Goal: Task Accomplishment & Management: Complete application form

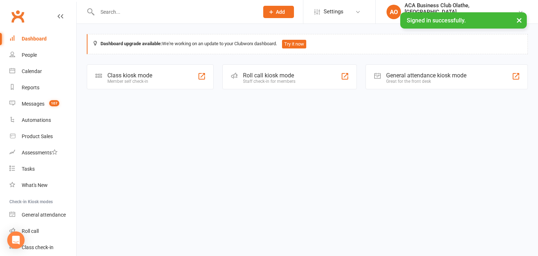
click at [113, 12] on input "text" at bounding box center [174, 12] width 159 height 10
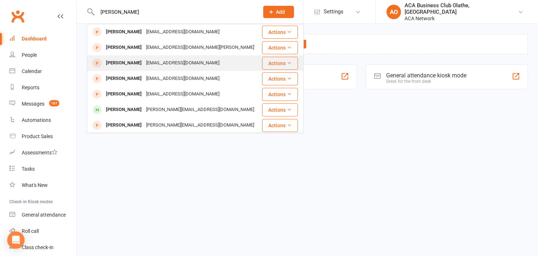
type input "[PERSON_NAME]"
click at [126, 62] on div "[PERSON_NAME]" at bounding box center [124, 63] width 40 height 10
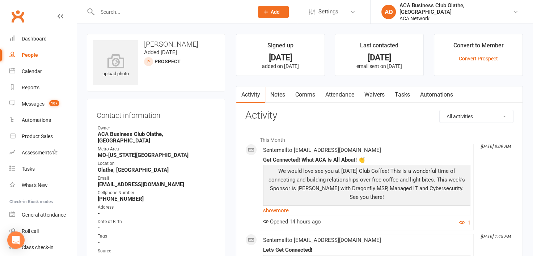
click at [278, 95] on link "Notes" at bounding box center [277, 94] width 25 height 17
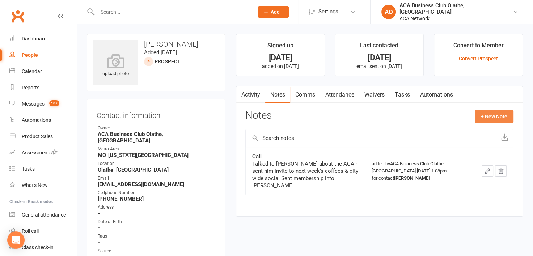
click at [499, 113] on button "+ New Note" at bounding box center [493, 116] width 39 height 13
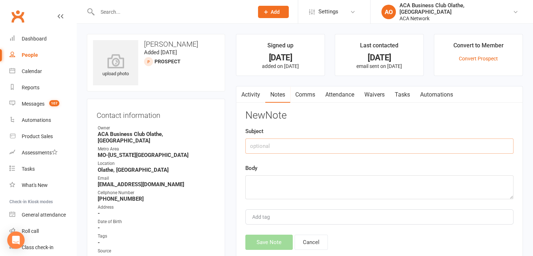
click at [292, 143] on input "text" at bounding box center [379, 146] width 268 height 15
type input "Email follow up"
click at [261, 179] on textarea at bounding box center [379, 187] width 268 height 24
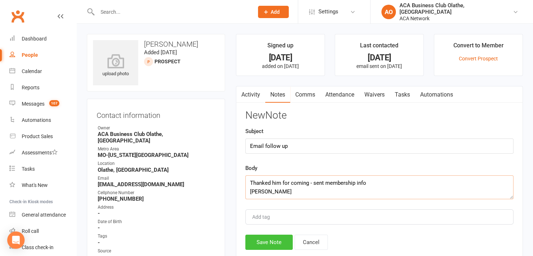
type textarea "Thanked him for coming - sent membership info [PERSON_NAME]"
click at [267, 239] on button "Save Note" at bounding box center [268, 242] width 47 height 15
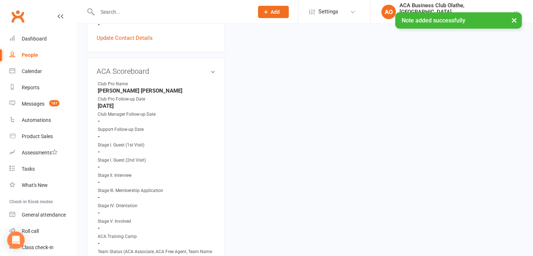
scroll to position [295, 0]
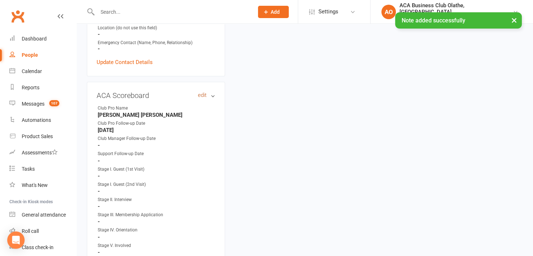
click at [199, 92] on link "edit" at bounding box center [202, 95] width 9 height 6
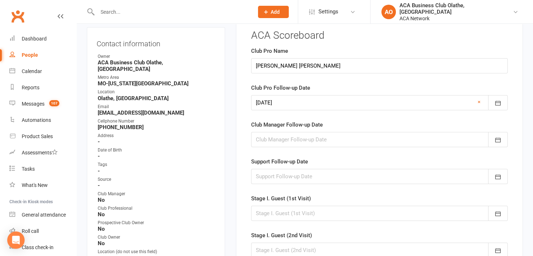
scroll to position [49, 0]
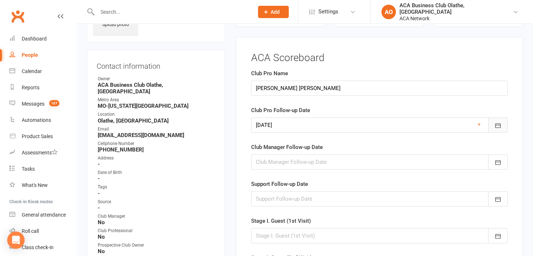
click at [495, 124] on icon "button" at bounding box center [497, 125] width 5 height 5
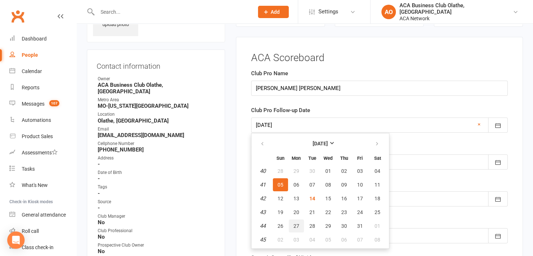
click at [294, 223] on span "27" at bounding box center [296, 226] width 6 height 6
type input "[DATE]"
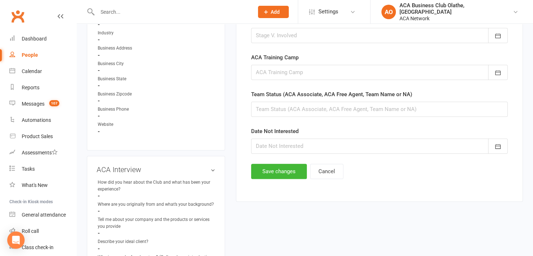
scroll to position [521, 0]
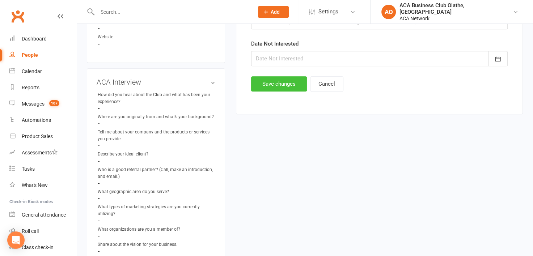
click at [285, 80] on button "Save changes" at bounding box center [279, 83] width 56 height 15
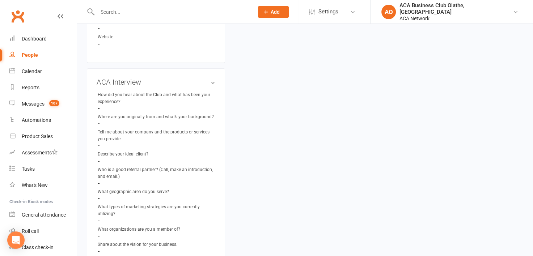
click at [155, 13] on input "text" at bounding box center [171, 12] width 153 height 10
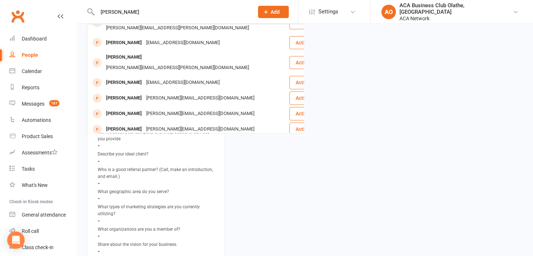
scroll to position [73, 0]
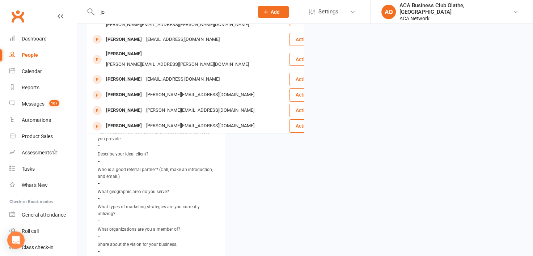
type input "j"
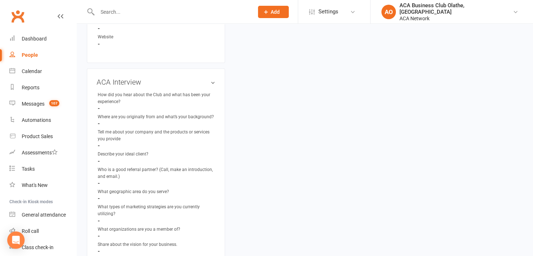
click at [280, 13] on span "Add" at bounding box center [275, 12] width 9 height 6
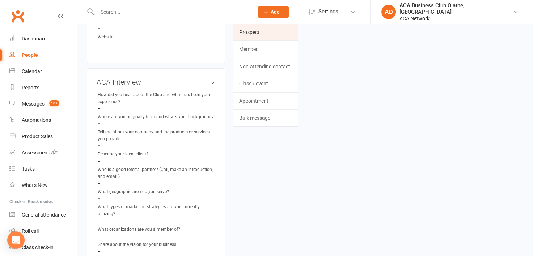
click at [298, 27] on link "Prospect" at bounding box center [265, 32] width 64 height 17
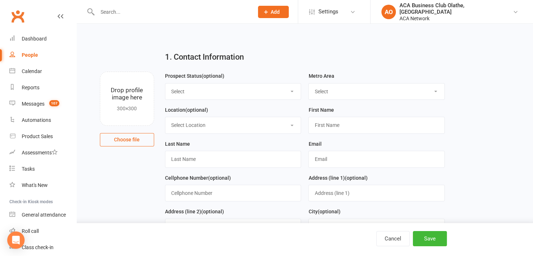
click at [436, 93] on select "Select ACA AL-[GEOGRAPHIC_DATA] [GEOGRAPHIC_DATA]-Mobile [GEOGRAPHIC_DATA]-Ft. …" at bounding box center [376, 92] width 136 height 16
select select "MO-[US_STATE][GEOGRAPHIC_DATA]"
click at [308, 84] on select "Select ACA AL-[GEOGRAPHIC_DATA] [GEOGRAPHIC_DATA]-Mobile [GEOGRAPHIC_DATA]-Ft. …" at bounding box center [376, 92] width 136 height 16
click at [227, 122] on select "Select Location ACA Global Business Club ACA Rookie Club [GEOGRAPHIC_DATA], [GE…" at bounding box center [233, 125] width 136 height 16
select select "15"
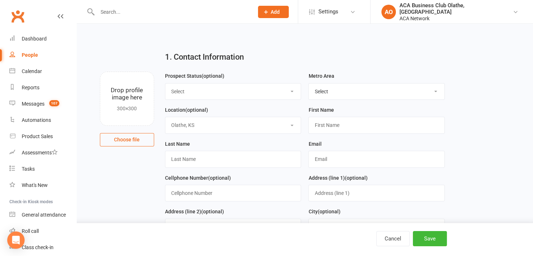
click at [165, 117] on select "Select Location ACA Global Business Club ACA Rookie Club [GEOGRAPHIC_DATA], [GE…" at bounding box center [233, 125] width 136 height 16
click at [356, 124] on input "text" at bounding box center [376, 125] width 136 height 17
type input "[PERSON_NAME]"
click at [214, 161] on input "text" at bounding box center [233, 159] width 136 height 17
type input "[PERSON_NAME]"
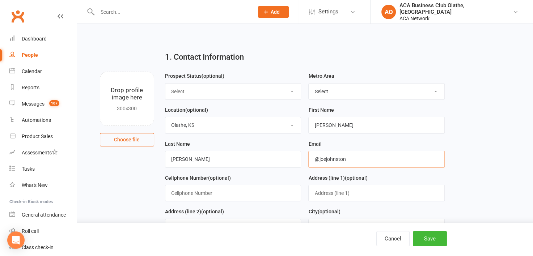
type input "@joejohnston"
click at [216, 152] on input "[PERSON_NAME]" at bounding box center [233, 159] width 136 height 17
type input "[PERSON_NAME]"
click at [318, 158] on input "@joejohnston" at bounding box center [376, 159] width 136 height 17
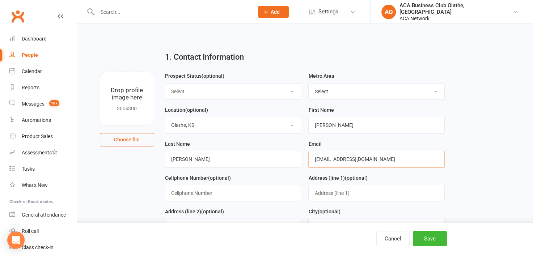
type input "[EMAIL_ADDRESS][DOMAIN_NAME]"
click at [239, 195] on input "text" at bounding box center [233, 193] width 136 height 17
click at [190, 191] on input "810-285133" at bounding box center [233, 193] width 136 height 17
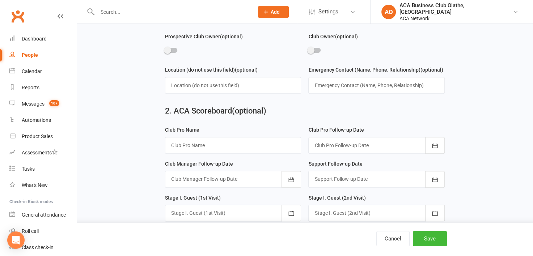
scroll to position [349, 0]
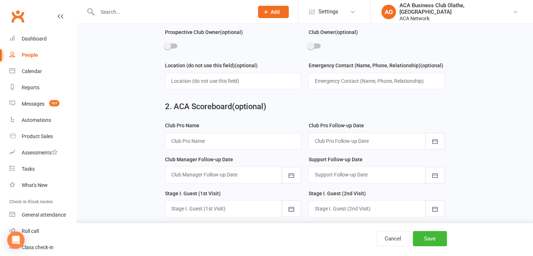
type input "[PHONE_NUMBER]"
click at [296, 137] on input "text" at bounding box center [233, 141] width 136 height 17
type input "[PERSON_NAME] [PERSON_NAME]"
click at [440, 136] on button "button" at bounding box center [435, 141] width 20 height 17
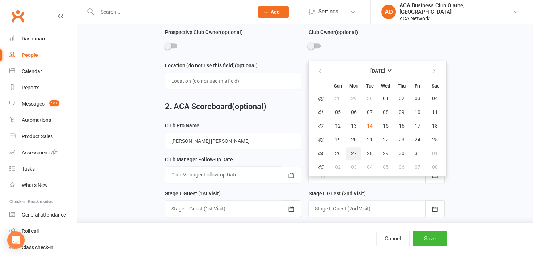
click at [352, 147] on button "27" at bounding box center [353, 153] width 15 height 13
type input "[DATE]"
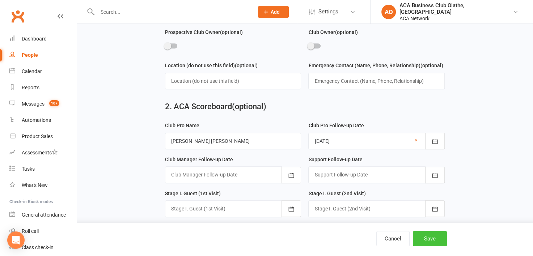
click at [427, 237] on button "Save" at bounding box center [430, 238] width 34 height 15
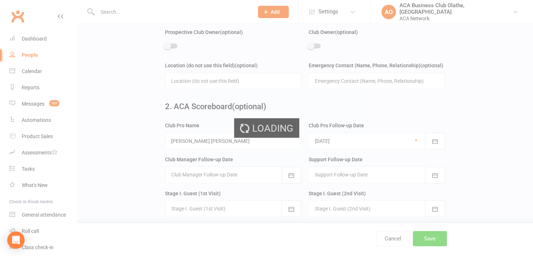
scroll to position [0, 0]
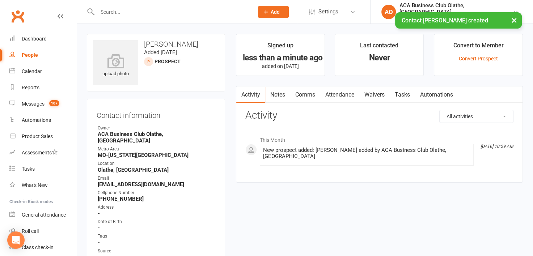
click at [279, 92] on link "Notes" at bounding box center [277, 94] width 25 height 17
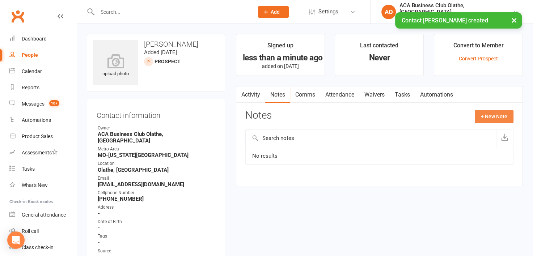
click at [492, 116] on button "+ New Note" at bounding box center [493, 116] width 39 height 13
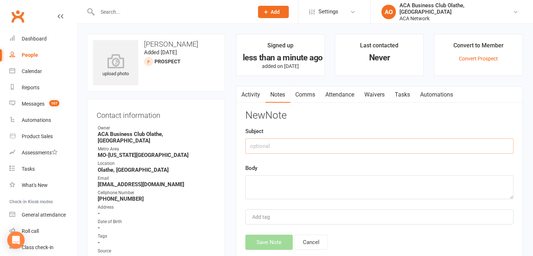
click at [259, 149] on input "text" at bounding box center [379, 146] width 268 height 15
type input "Thank you for visiting email"
click at [263, 181] on textarea at bounding box center [379, 187] width 268 height 24
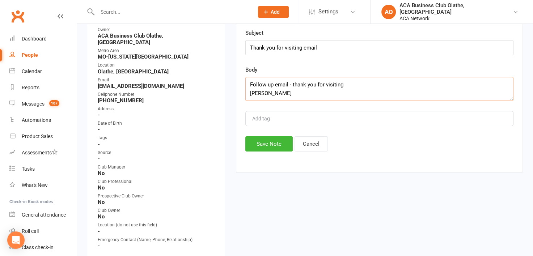
scroll to position [100, 0]
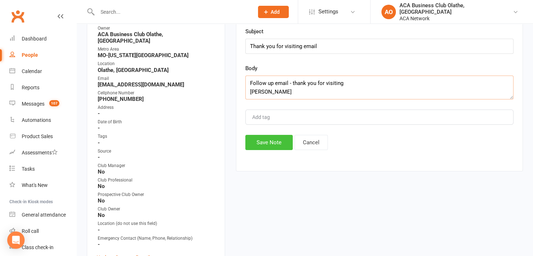
type textarea "Follow up email - thank you for visiting [PERSON_NAME]"
click at [264, 140] on button "Save Note" at bounding box center [268, 142] width 47 height 15
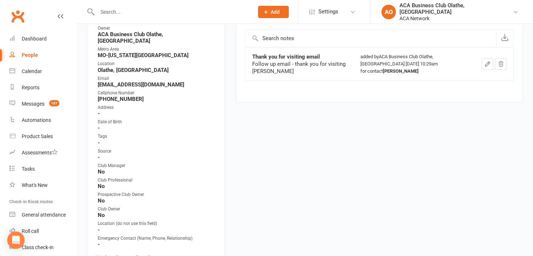
click at [156, 17] on input "text" at bounding box center [171, 12] width 153 height 10
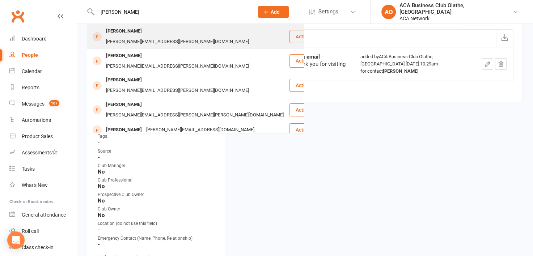
type input "[PERSON_NAME]"
click at [152, 37] on div "[PERSON_NAME][EMAIL_ADDRESS][PERSON_NAME][DOMAIN_NAME]" at bounding box center [177, 42] width 147 height 10
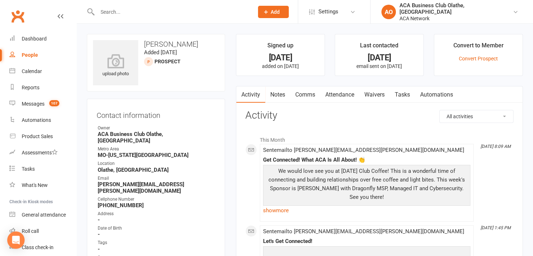
click at [282, 95] on link "Notes" at bounding box center [277, 94] width 25 height 17
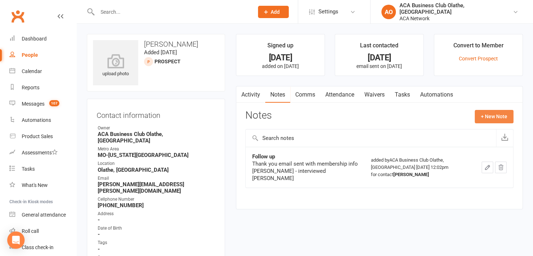
click at [491, 114] on button "+ New Note" at bounding box center [493, 116] width 39 height 13
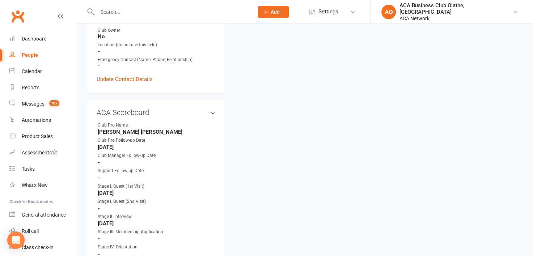
scroll to position [284, 0]
click at [199, 111] on link "edit" at bounding box center [202, 114] width 9 height 6
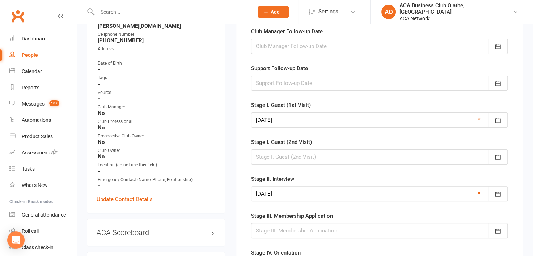
scroll to position [178, 0]
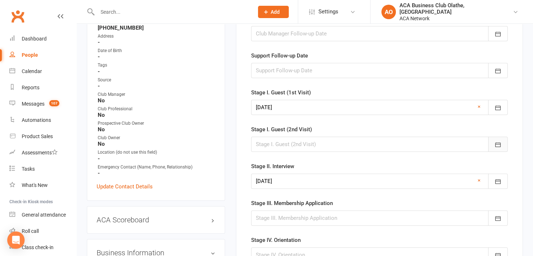
click at [495, 146] on icon "button" at bounding box center [497, 144] width 7 height 7
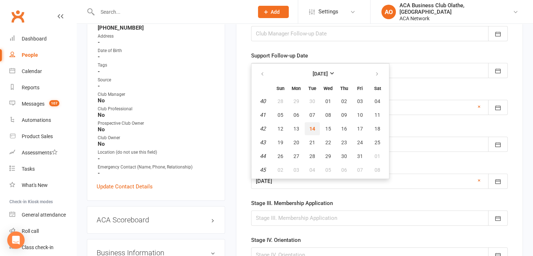
click at [310, 126] on span "14" at bounding box center [312, 129] width 6 height 6
type input "[DATE]"
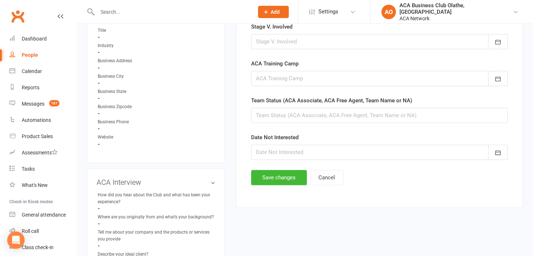
scroll to position [450, 0]
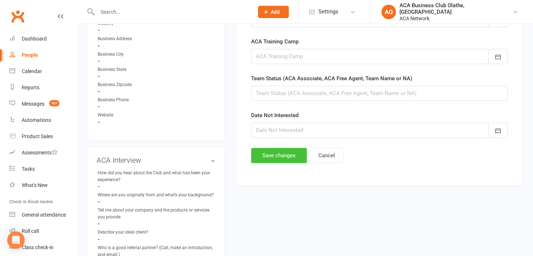
click at [286, 152] on button "Save changes" at bounding box center [279, 155] width 56 height 15
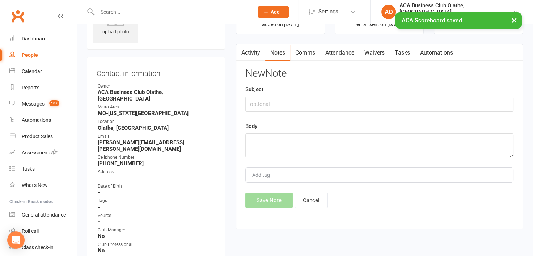
scroll to position [0, 0]
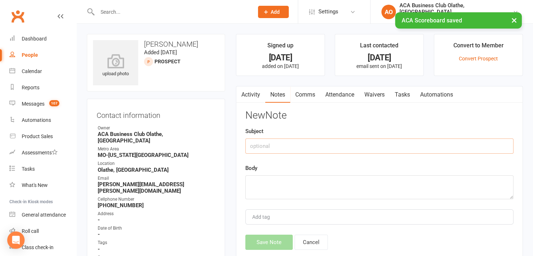
click at [252, 146] on input "text" at bounding box center [379, 146] width 268 height 15
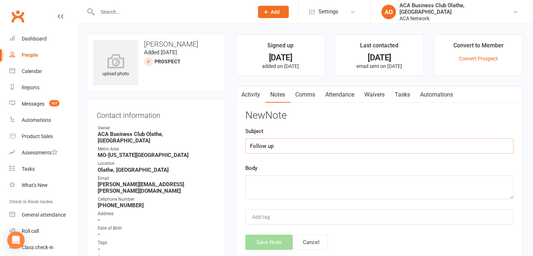
type input "Follow up"
click at [248, 187] on textarea at bounding box center [379, 187] width 268 height 24
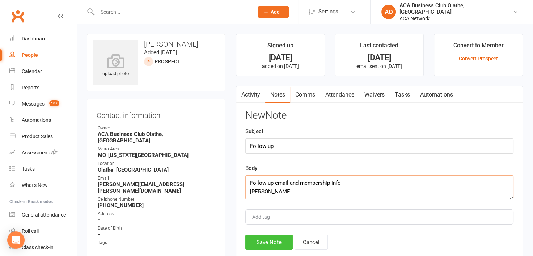
type textarea "Follow up email and membership info [PERSON_NAME]"
click at [268, 242] on button "Save Note" at bounding box center [268, 242] width 47 height 15
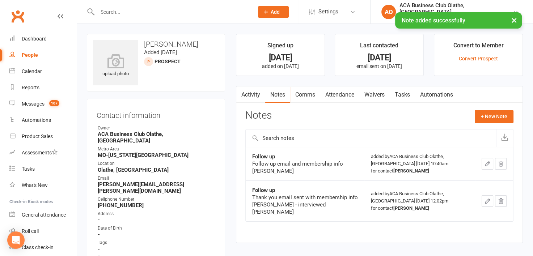
click at [125, 12] on div "× Note added successfully" at bounding box center [261, 12] width 523 height 0
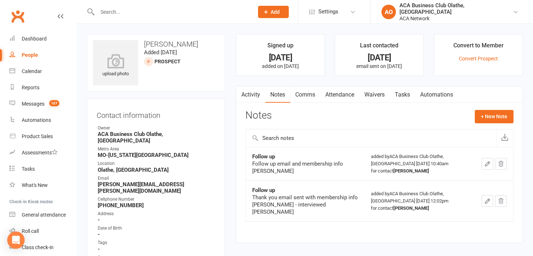
click at [125, 13] on input "text" at bounding box center [171, 12] width 153 height 10
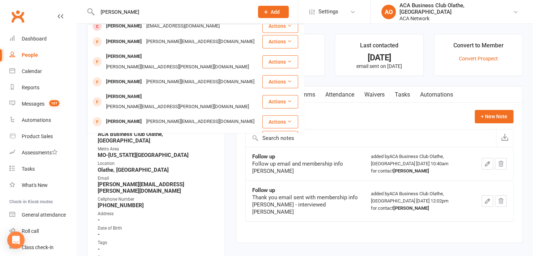
scroll to position [202, 0]
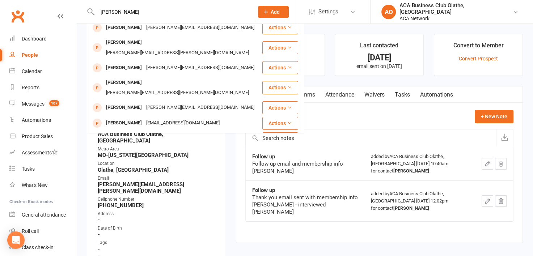
type input "[PERSON_NAME]"
click at [165, 165] on div "[EMAIL_ADDRESS][DOMAIN_NAME]" at bounding box center [183, 170] width 78 height 10
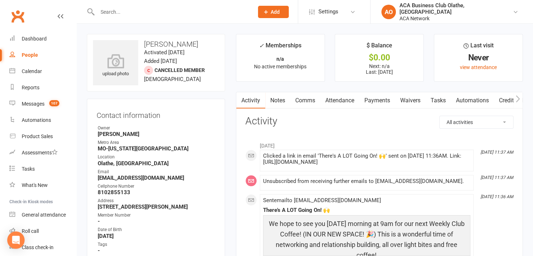
click at [200, 14] on input "text" at bounding box center [171, 12] width 153 height 10
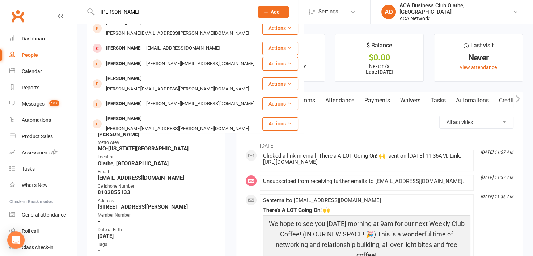
scroll to position [202, 0]
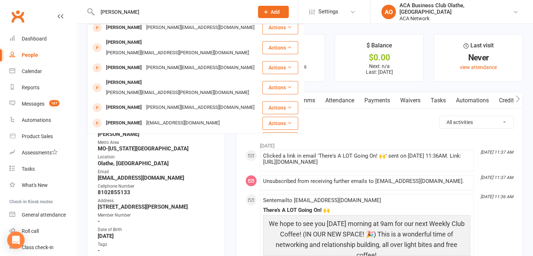
type input "[PERSON_NAME]"
click at [172, 165] on div "[EMAIL_ADDRESS][DOMAIN_NAME]" at bounding box center [183, 170] width 78 height 10
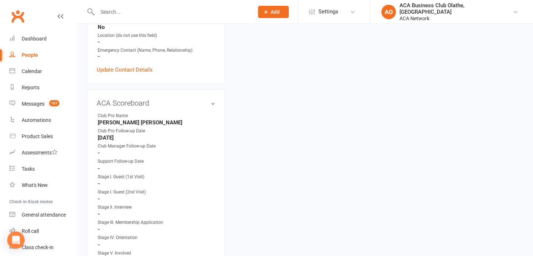
scroll to position [321, 0]
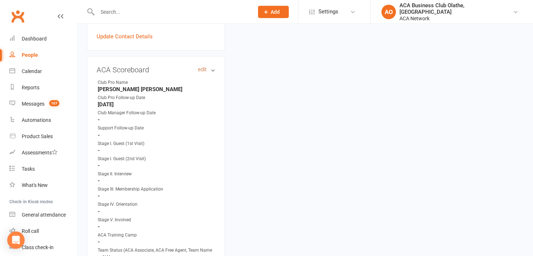
click at [200, 67] on link "edit" at bounding box center [202, 70] width 9 height 6
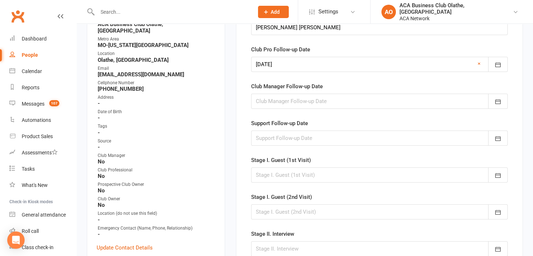
scroll to position [112, 0]
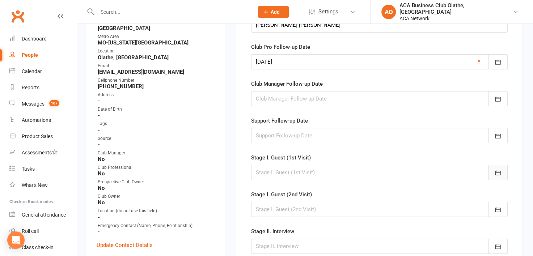
click at [504, 169] on button "button" at bounding box center [498, 172] width 20 height 15
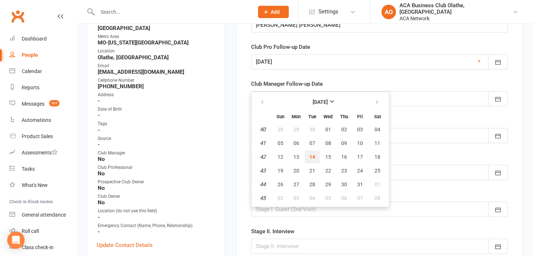
click at [312, 156] on span "14" at bounding box center [312, 157] width 6 height 6
type input "[DATE]"
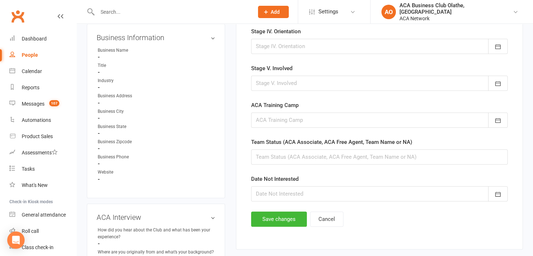
scroll to position [406, 0]
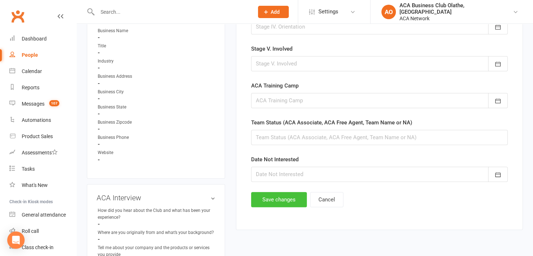
click at [260, 197] on button "Save changes" at bounding box center [279, 199] width 56 height 15
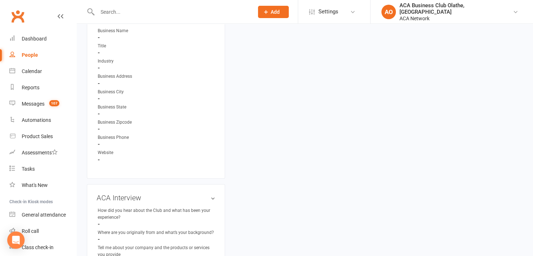
scroll to position [0, 0]
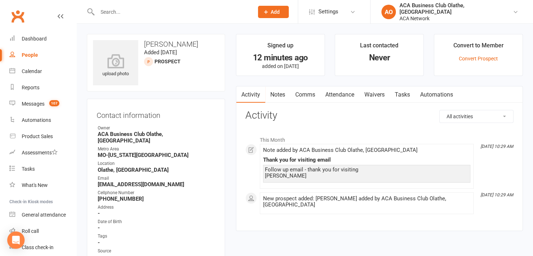
click at [143, 5] on div at bounding box center [168, 12] width 162 height 24
click at [141, 13] on input "text" at bounding box center [171, 12] width 153 height 10
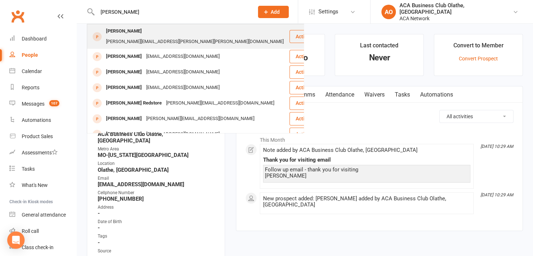
type input "[PERSON_NAME]"
click at [149, 37] on div "[PERSON_NAME][EMAIL_ADDRESS][PERSON_NAME][PERSON_NAME][DOMAIN_NAME]" at bounding box center [195, 42] width 182 height 10
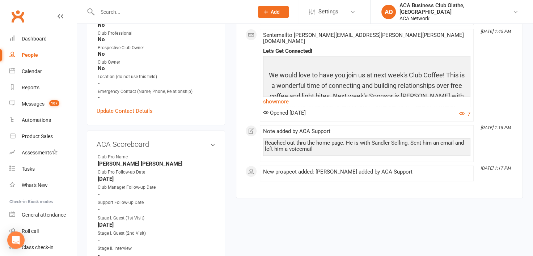
scroll to position [285, 0]
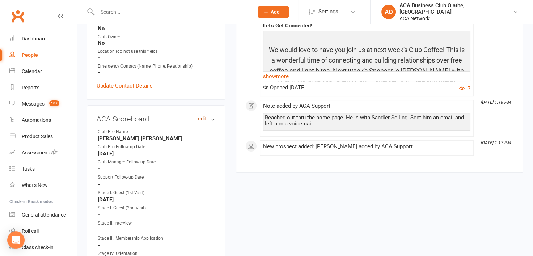
click at [202, 116] on link "edit" at bounding box center [202, 119] width 9 height 6
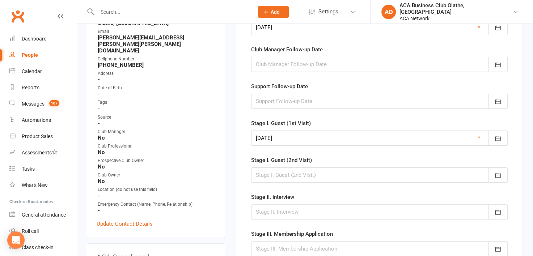
scroll to position [153, 0]
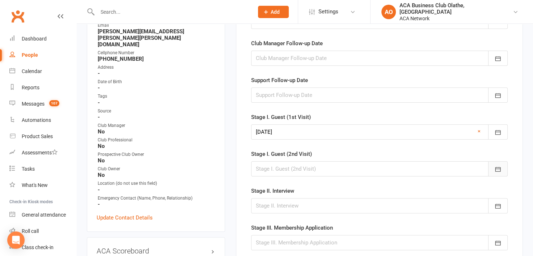
click at [497, 168] on icon "button" at bounding box center [497, 169] width 7 height 7
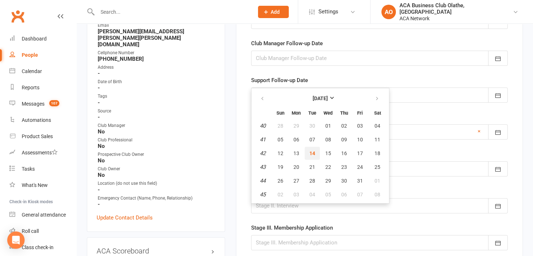
click at [309, 152] on span "14" at bounding box center [312, 153] width 6 height 6
type input "[DATE]"
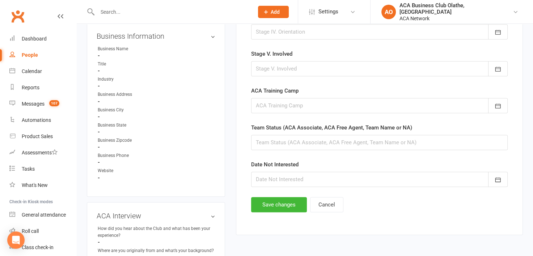
scroll to position [418, 0]
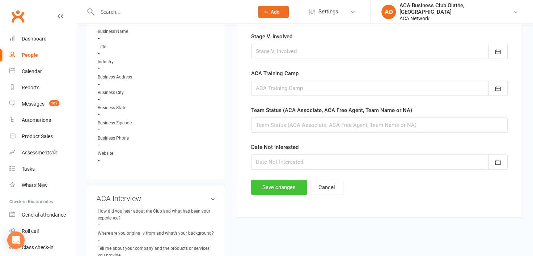
click at [255, 187] on button "Save changes" at bounding box center [279, 187] width 56 height 15
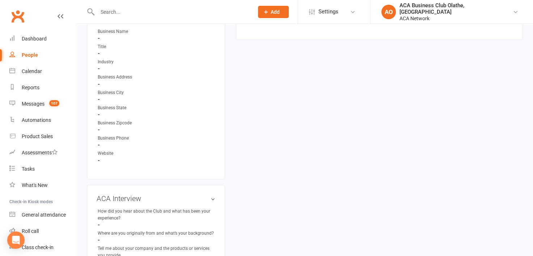
click at [141, 14] on input "text" at bounding box center [171, 12] width 153 height 10
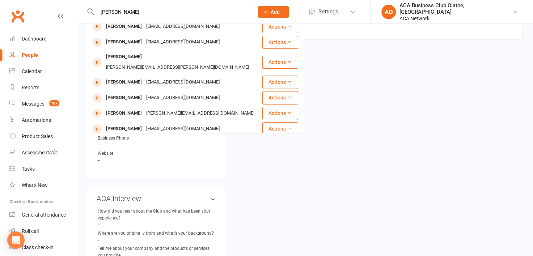
scroll to position [202, 0]
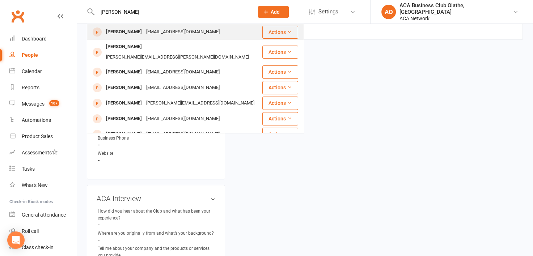
type input "[PERSON_NAME]"
click at [156, 36] on div "[EMAIL_ADDRESS][DOMAIN_NAME]" at bounding box center [183, 32] width 78 height 10
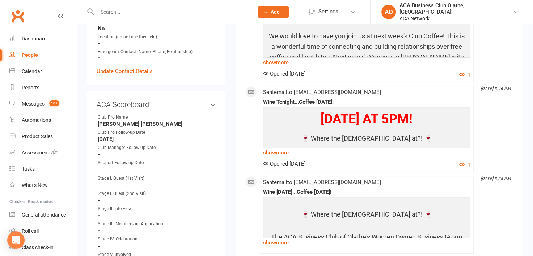
scroll to position [312, 0]
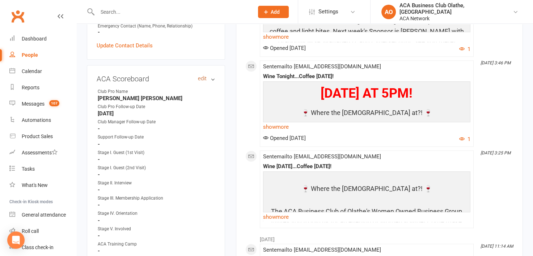
click at [198, 76] on link "edit" at bounding box center [202, 79] width 9 height 6
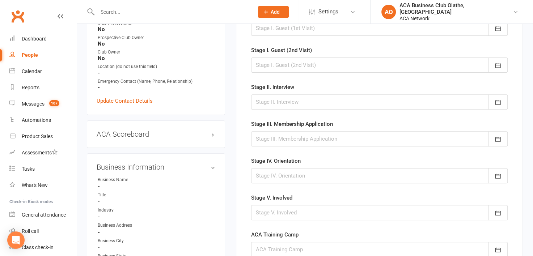
scroll to position [252, 0]
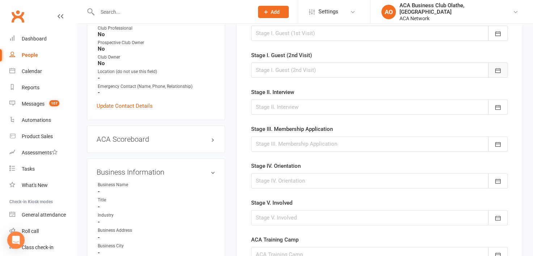
click at [501, 67] on icon "button" at bounding box center [497, 70] width 7 height 7
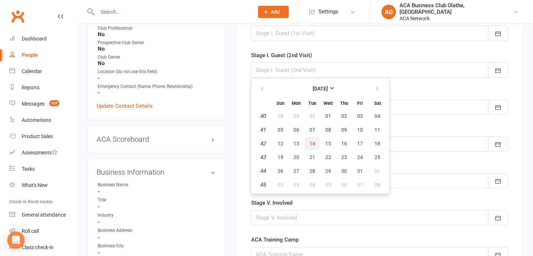
click at [311, 141] on span "14" at bounding box center [312, 144] width 6 height 6
type input "[DATE]"
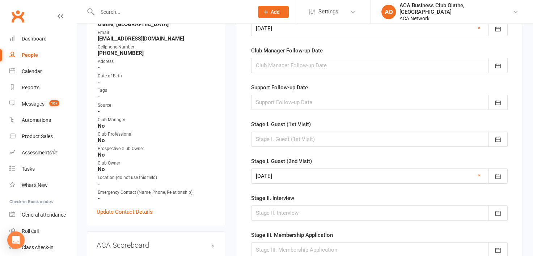
scroll to position [140, 0]
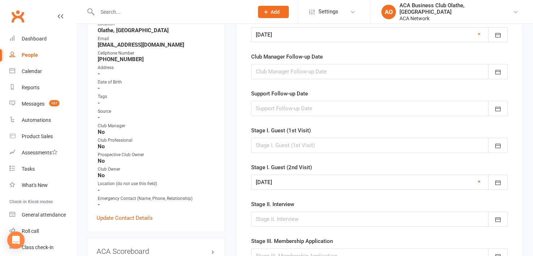
click at [477, 179] on link "×" at bounding box center [478, 181] width 3 height 9
click at [495, 142] on icon "button" at bounding box center [497, 145] width 7 height 7
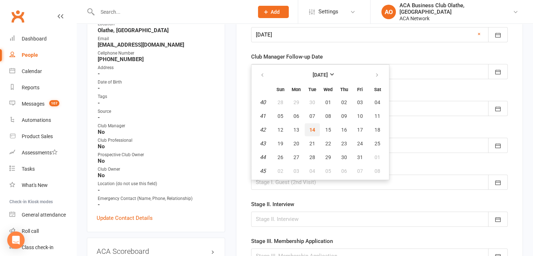
click at [310, 128] on span "14" at bounding box center [312, 130] width 6 height 6
type input "[DATE]"
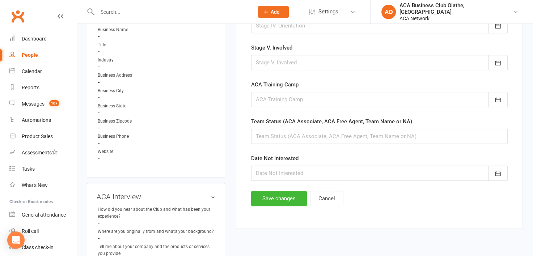
scroll to position [535, 0]
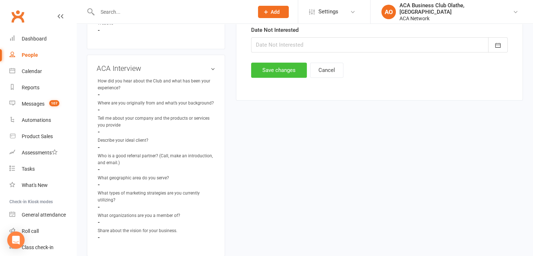
click at [278, 64] on button "Save changes" at bounding box center [279, 70] width 56 height 15
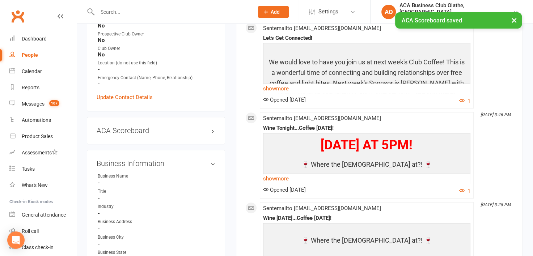
scroll to position [21, 0]
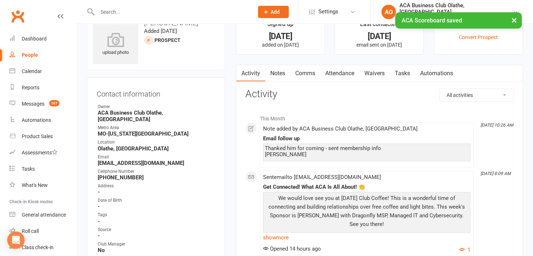
click at [282, 71] on link "Notes" at bounding box center [277, 73] width 25 height 17
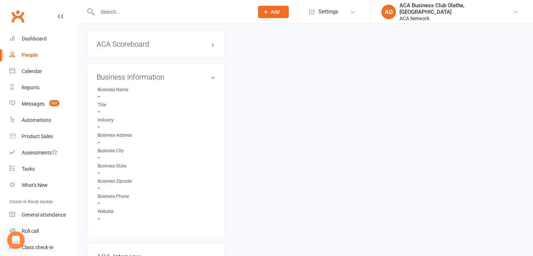
scroll to position [322, 0]
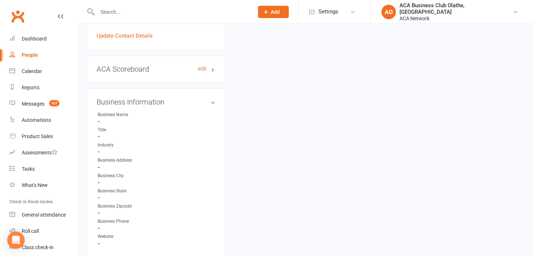
click at [203, 66] on link "edit" at bounding box center [202, 69] width 9 height 6
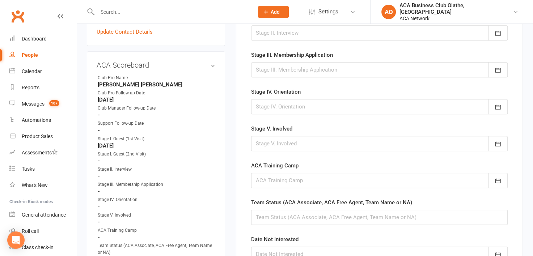
scroll to position [290, 0]
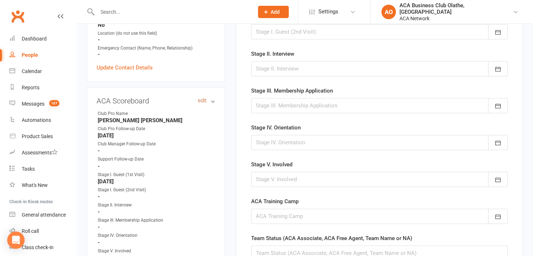
click at [200, 98] on link "edit" at bounding box center [202, 101] width 9 height 6
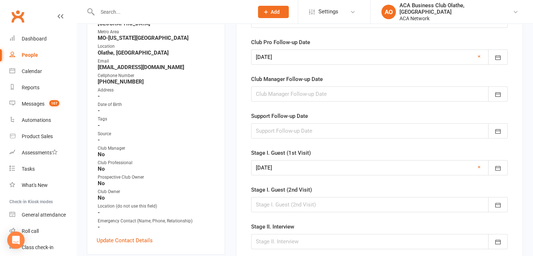
scroll to position [119, 0]
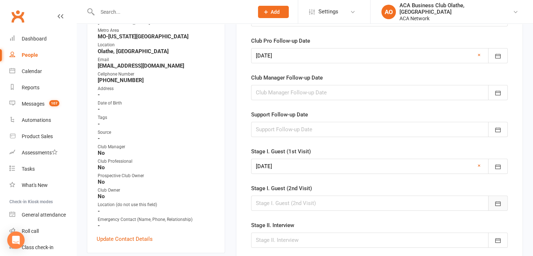
click at [501, 200] on icon "button" at bounding box center [497, 203] width 7 height 7
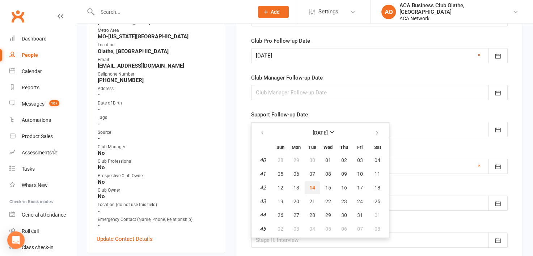
click at [312, 187] on span "14" at bounding box center [312, 188] width 6 height 6
type input "[DATE]"
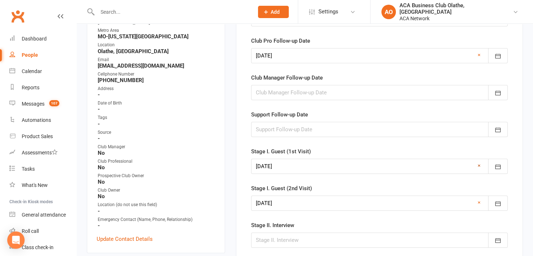
click at [479, 162] on link "×" at bounding box center [478, 165] width 3 height 9
click at [497, 166] on icon "button" at bounding box center [497, 166] width 7 height 7
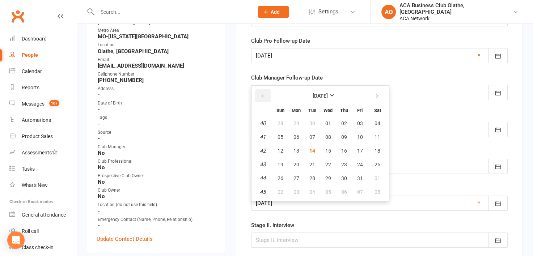
click at [265, 96] on button "button" at bounding box center [263, 95] width 16 height 13
click at [311, 164] on span "23" at bounding box center [312, 165] width 6 height 6
type input "[DATE]"
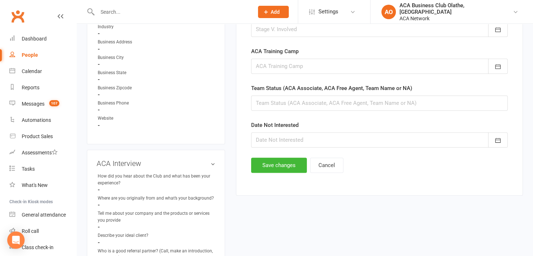
scroll to position [460, 0]
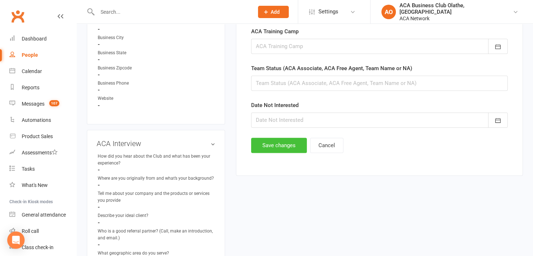
click at [264, 140] on button "Save changes" at bounding box center [279, 145] width 56 height 15
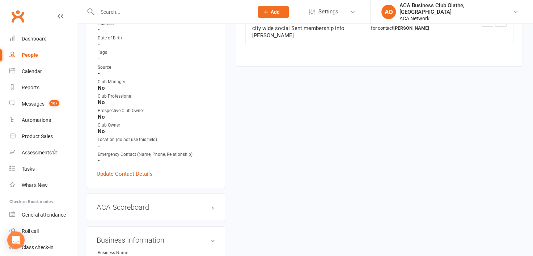
scroll to position [186, 0]
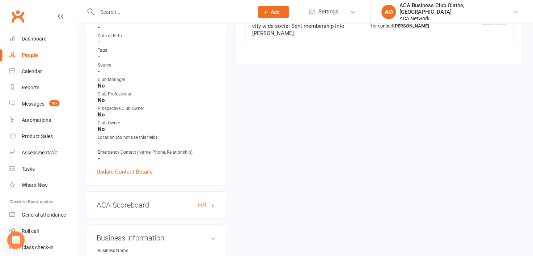
click at [196, 201] on h3 "ACA Scoreboard edit" at bounding box center [156, 205] width 119 height 8
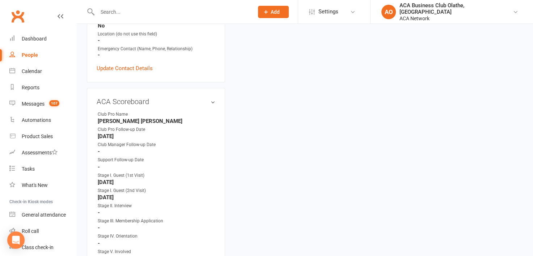
scroll to position [321, 0]
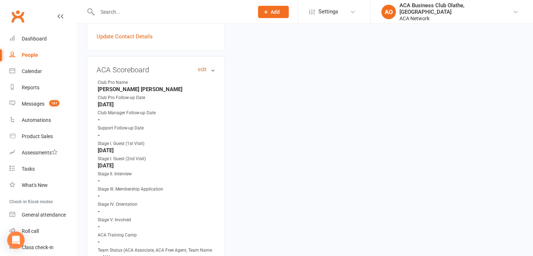
click at [200, 67] on link "edit" at bounding box center [202, 70] width 9 height 6
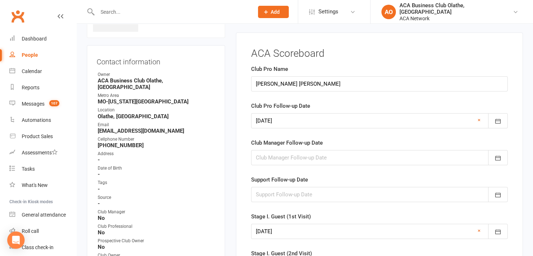
scroll to position [50, 0]
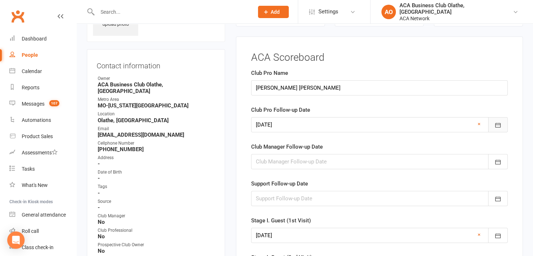
click at [498, 122] on icon "button" at bounding box center [497, 125] width 7 height 7
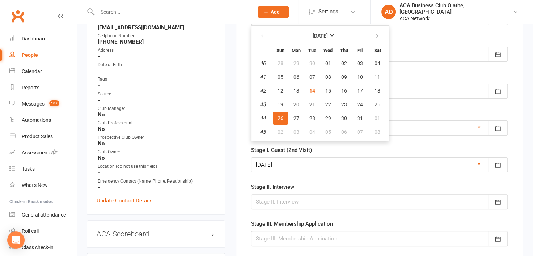
scroll to position [162, 0]
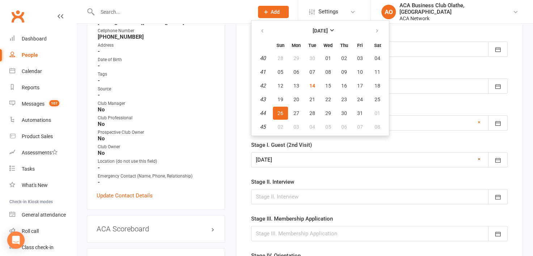
click at [479, 159] on link "×" at bounding box center [478, 159] width 3 height 9
click at [497, 120] on icon "button" at bounding box center [497, 123] width 7 height 7
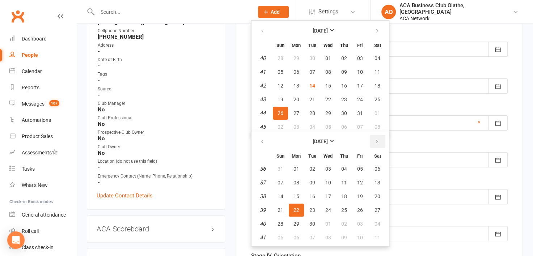
drag, startPoint x: 374, startPoint y: 138, endPoint x: 372, endPoint y: 143, distance: 5.8
click at [372, 143] on button "button" at bounding box center [378, 141] width 16 height 13
click at [312, 193] on span "14" at bounding box center [312, 196] width 6 height 6
type input "[DATE]"
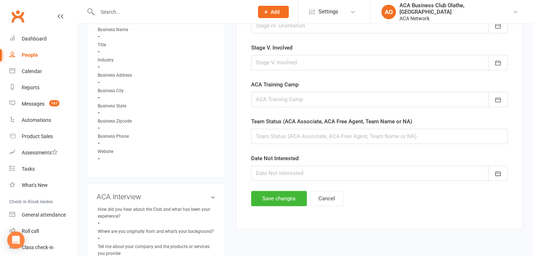
scroll to position [450, 0]
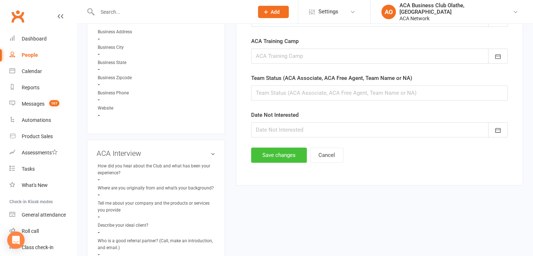
click at [279, 155] on button "Save changes" at bounding box center [279, 155] width 56 height 15
